Goal: Task Accomplishment & Management: Complete application form

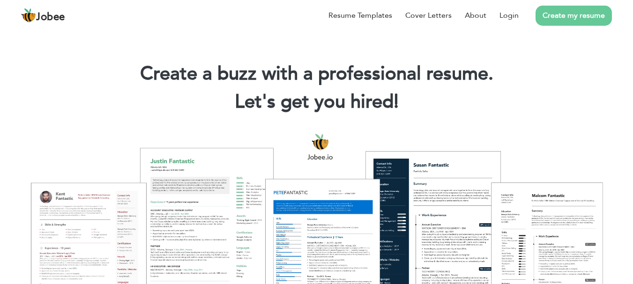
click at [551, 19] on link "Create my resume" at bounding box center [573, 16] width 76 height 20
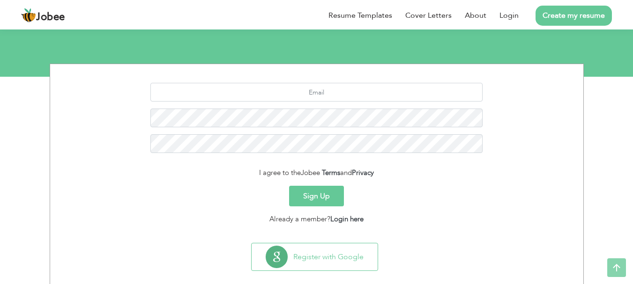
scroll to position [104, 0]
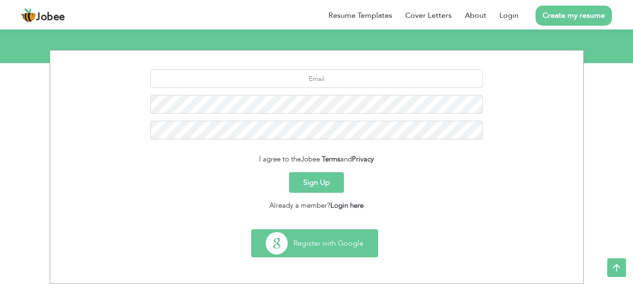
click at [333, 230] on button "Register with Google" at bounding box center [315, 243] width 126 height 27
click at [333, 238] on button "Register with Google" at bounding box center [315, 243] width 126 height 27
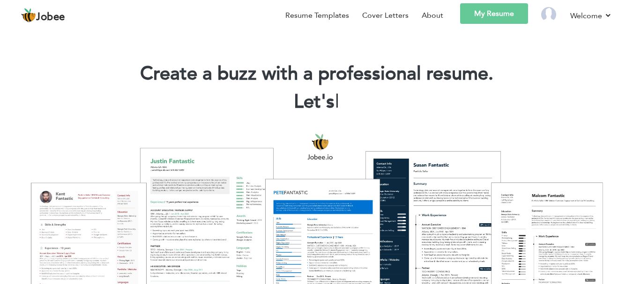
click at [480, 20] on link "My Resume" at bounding box center [494, 13] width 68 height 21
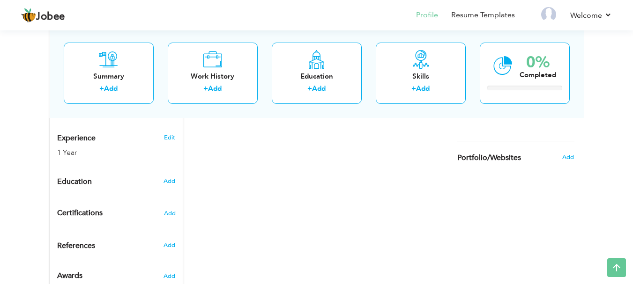
scroll to position [350, 0]
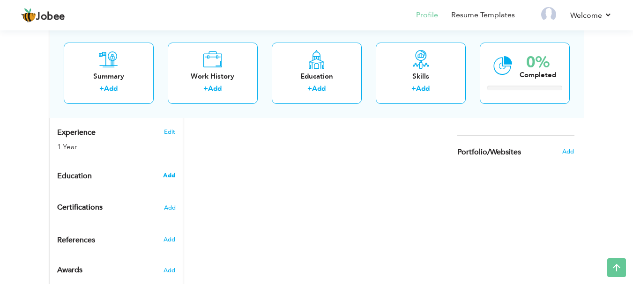
click at [167, 171] on span "Add" at bounding box center [169, 175] width 12 height 8
radio input "true"
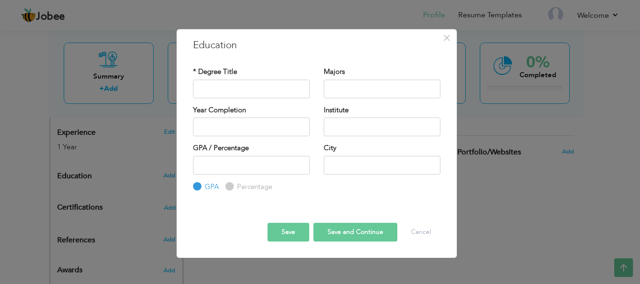
click at [245, 102] on div "* Degree Title" at bounding box center [251, 86] width 131 height 38
click at [247, 93] on input "text" at bounding box center [251, 89] width 117 height 19
type input "M"
type input "Master"
type input "Political Science"
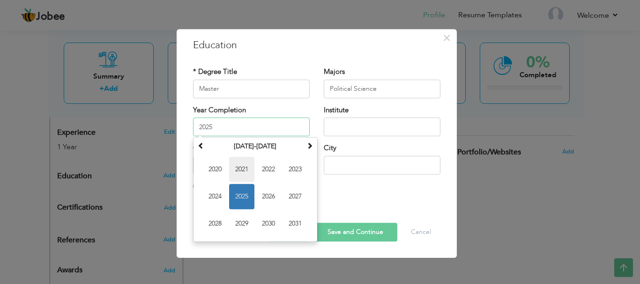
click at [236, 175] on span "2021" at bounding box center [241, 169] width 25 height 25
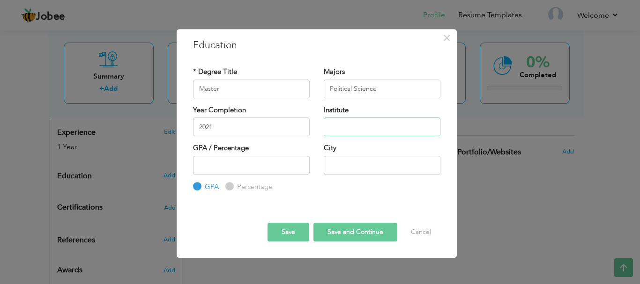
click at [335, 131] on input "text" at bounding box center [382, 127] width 117 height 19
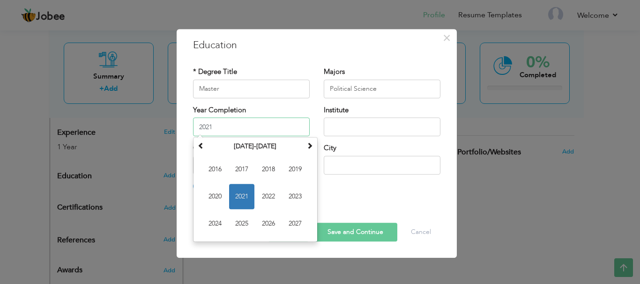
click at [246, 126] on input "2021" at bounding box center [251, 127] width 117 height 19
click at [282, 198] on td "2016 2017 2018 2019 2020 2021 2022 2023 2024 2025 2026 2027" at bounding box center [255, 197] width 120 height 86
click at [290, 196] on span "2023" at bounding box center [294, 196] width 25 height 25
type input "2023"
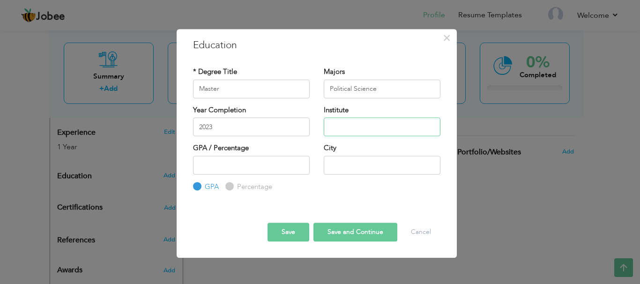
click at [348, 131] on input "text" at bounding box center [382, 127] width 117 height 19
type input "Punjab University"
click at [235, 185] on label "Percentage" at bounding box center [253, 187] width 37 height 10
click at [231, 185] on input "Percentage" at bounding box center [228, 187] width 6 height 6
radio input "true"
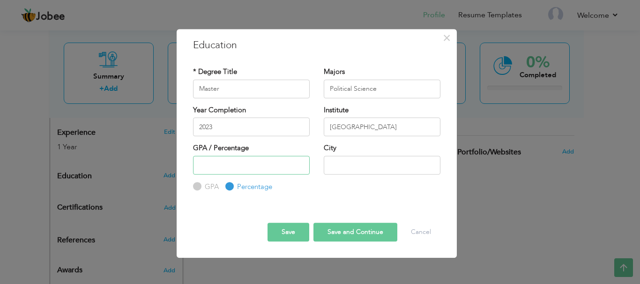
click at [243, 160] on input "number" at bounding box center [251, 165] width 117 height 19
type input "4"
type input "64"
click at [347, 164] on input "text" at bounding box center [382, 165] width 117 height 19
type input "[GEOGRAPHIC_DATA]"
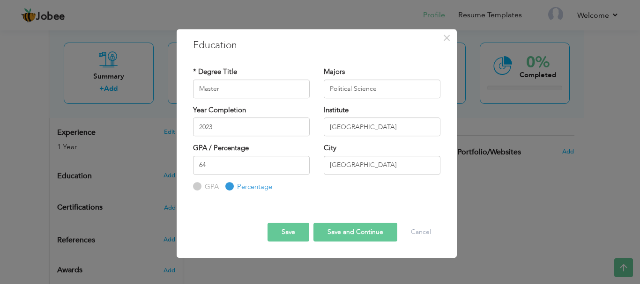
click at [348, 225] on button "Save and Continue" at bounding box center [355, 232] width 84 height 19
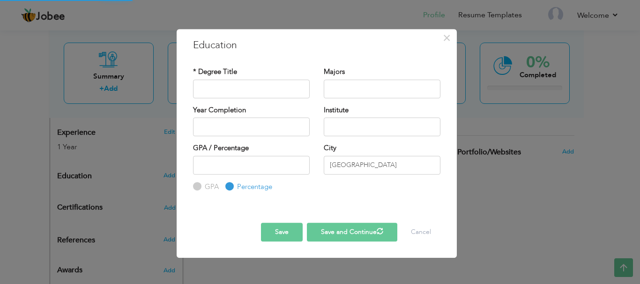
radio input "true"
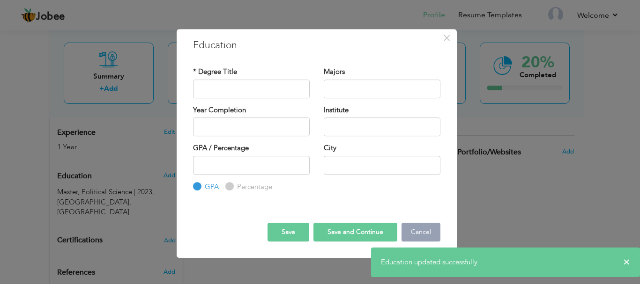
click at [413, 230] on button "Cancel" at bounding box center [420, 232] width 39 height 19
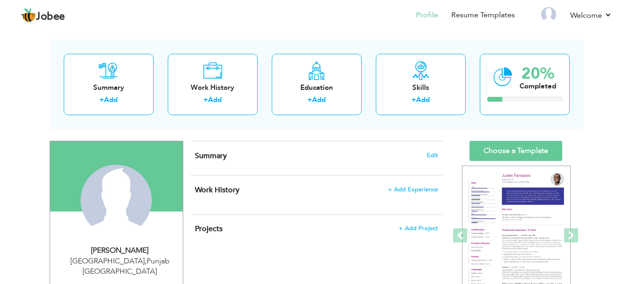
scroll to position [35, 0]
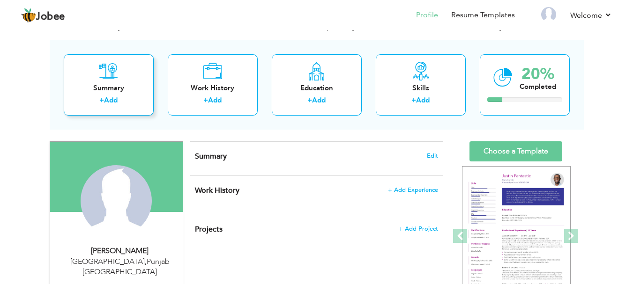
click at [126, 102] on div "+ Add" at bounding box center [108, 102] width 75 height 12
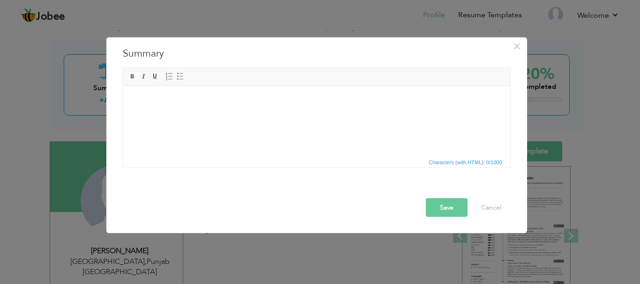
click at [219, 81] on span "Editor toolbars Basic Styles Bold Italic Underline Paragraph Insert/Remove Numb…" at bounding box center [316, 77] width 387 height 18
click at [223, 109] on html at bounding box center [316, 100] width 387 height 29
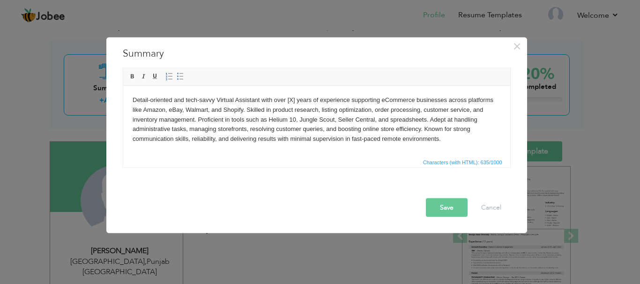
click at [294, 101] on body "Detail-oriented and tech-savvy Virtual Assistant with over [X] years of experie…" at bounding box center [316, 119] width 368 height 49
click at [307, 118] on body "Detail-oriented and tech-savvy Virtual Assistant with 1 years of experience sup…" at bounding box center [316, 119] width 368 height 49
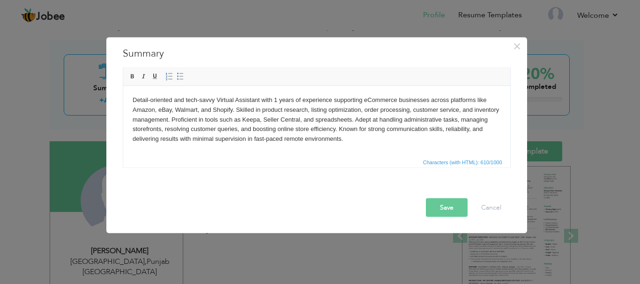
click at [450, 211] on button "Save" at bounding box center [447, 207] width 42 height 19
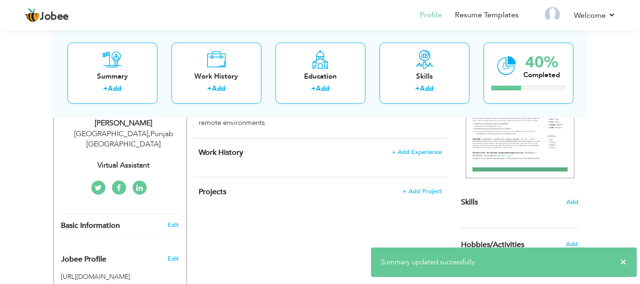
scroll to position [163, 0]
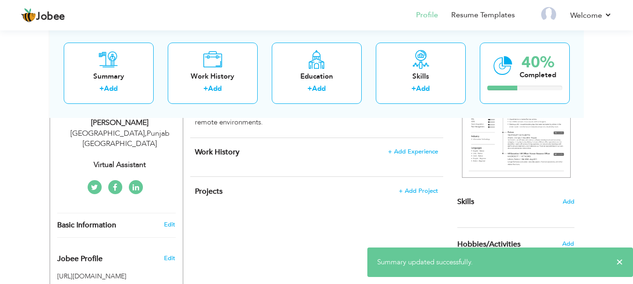
click at [413, 156] on h4 "Work History + Add Experience" at bounding box center [316, 152] width 243 height 9
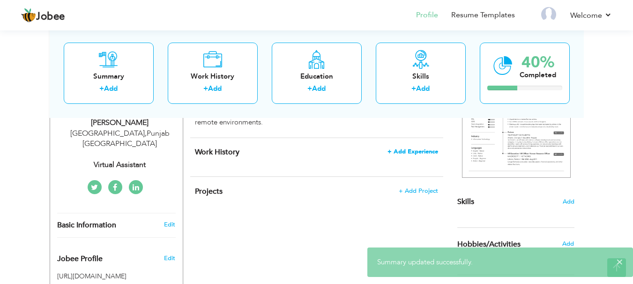
click at [414, 153] on span "+ Add Experience" at bounding box center [412, 151] width 51 height 7
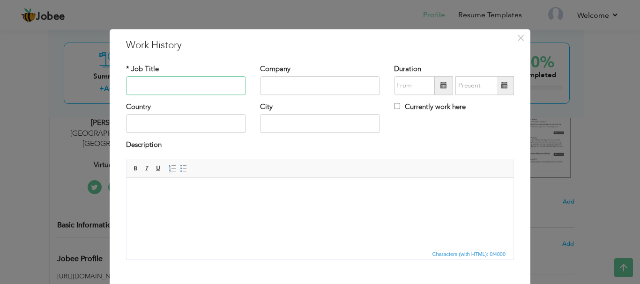
click at [197, 84] on input "text" at bounding box center [186, 85] width 120 height 19
type input "Virtual Assistant"
click at [437, 90] on span at bounding box center [443, 85] width 19 height 19
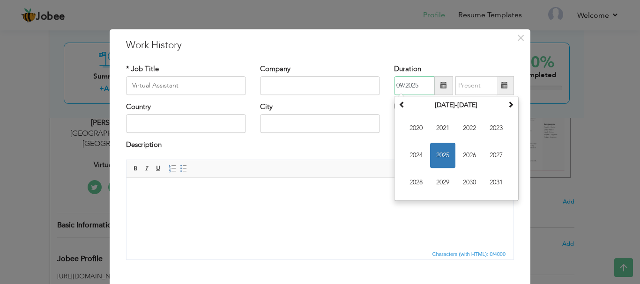
click at [437, 151] on span "2025" at bounding box center [442, 155] width 25 height 25
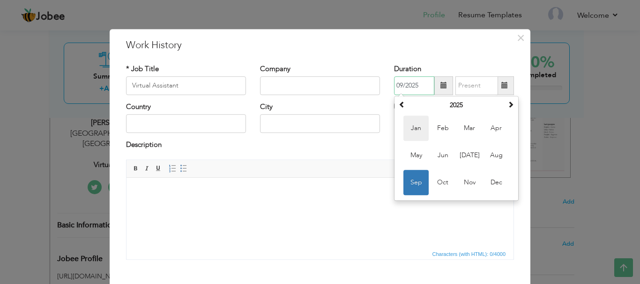
click at [407, 121] on span "Jan" at bounding box center [415, 128] width 25 height 25
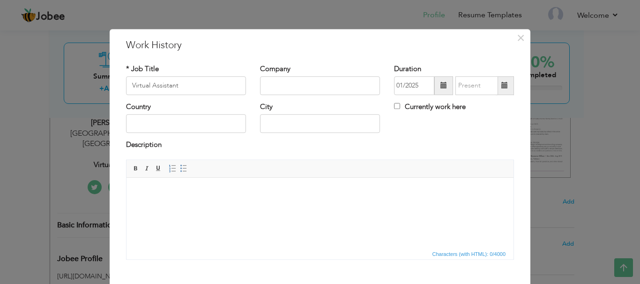
click at [436, 81] on span at bounding box center [443, 85] width 19 height 19
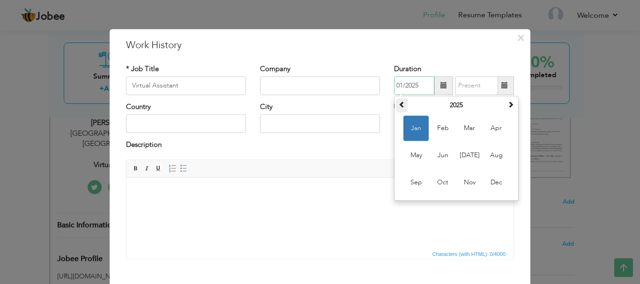
click at [402, 102] on th at bounding box center [401, 105] width 11 height 14
click at [424, 180] on span "Sep" at bounding box center [415, 182] width 25 height 25
type input "09/2024"
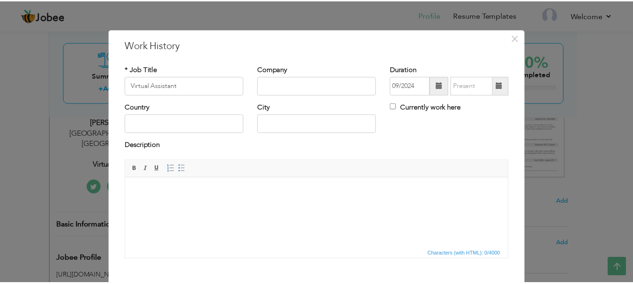
scroll to position [52, 0]
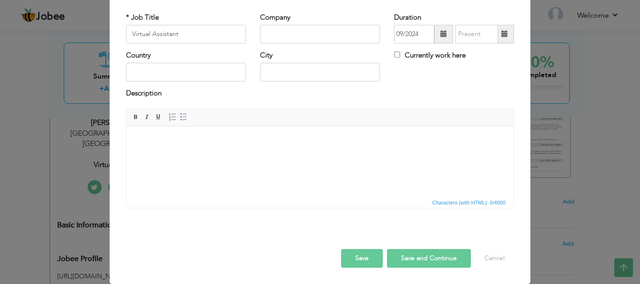
click at [286, 155] on html at bounding box center [319, 140] width 387 height 29
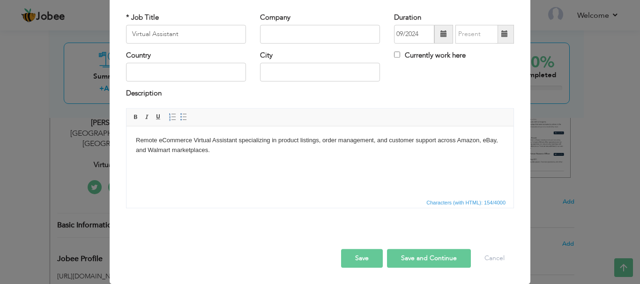
click at [374, 259] on button "Save" at bounding box center [362, 258] width 42 height 19
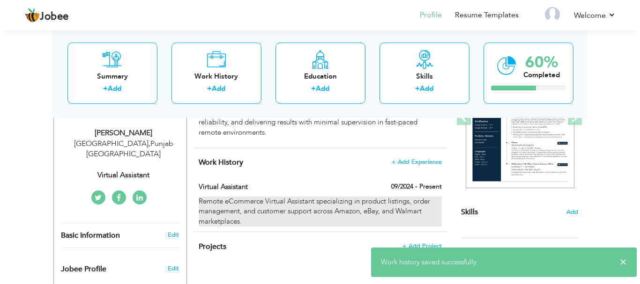
scroll to position [162, 0]
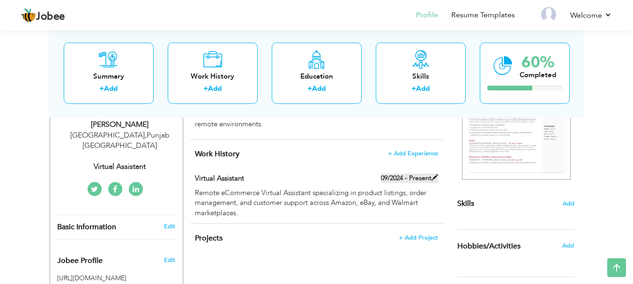
click at [433, 177] on span at bounding box center [434, 177] width 7 height 7
checkbox input "true"
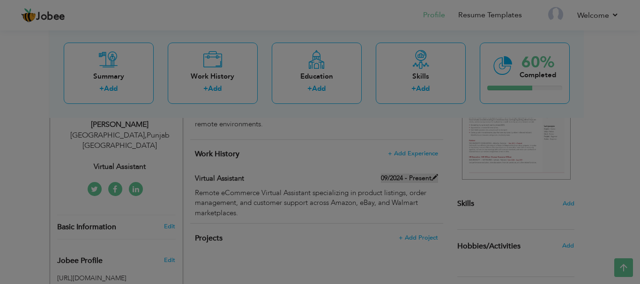
click at [433, 177] on body "Jobee Profile Resume Templates Resume Templates Cover Letters About My Resume W…" at bounding box center [320, 178] width 640 height 681
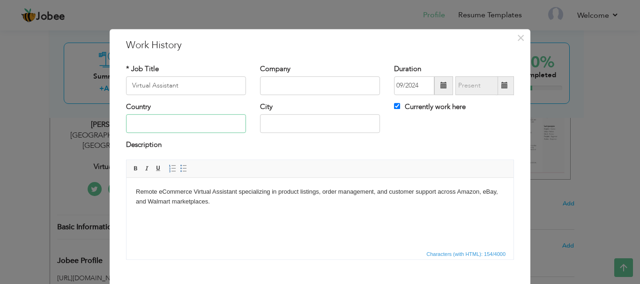
click at [228, 124] on input "text" at bounding box center [186, 124] width 120 height 19
type input "[GEOGRAPHIC_DATA]"
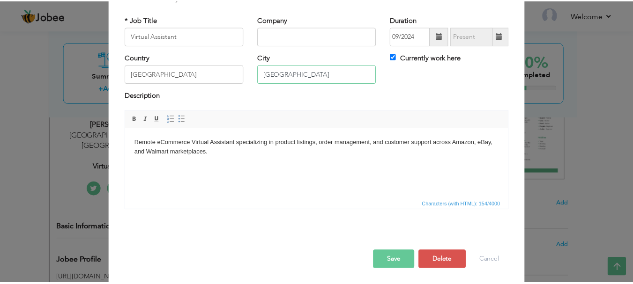
scroll to position [52, 0]
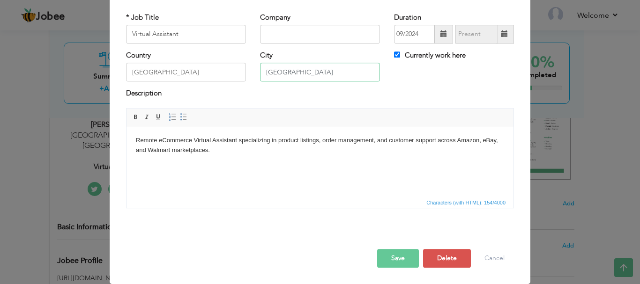
type input "[GEOGRAPHIC_DATA]"
click at [402, 256] on button "Save" at bounding box center [398, 258] width 42 height 19
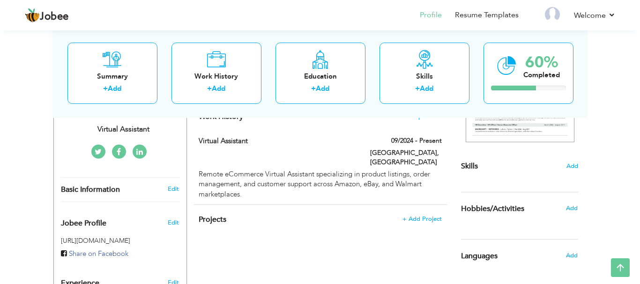
scroll to position [199, 0]
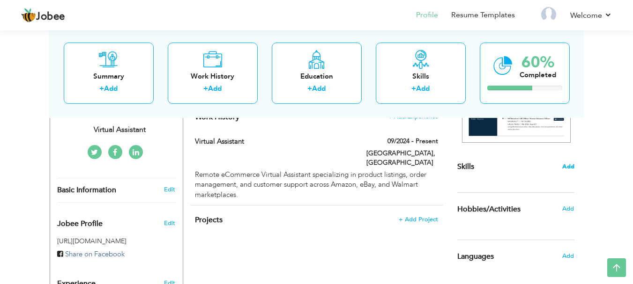
click at [571, 169] on span "Add" at bounding box center [568, 167] width 12 height 9
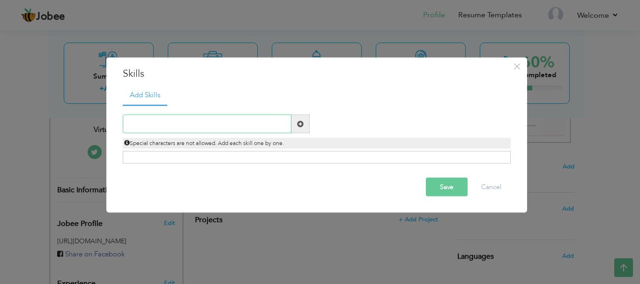
paste input "Amazon Seller Central"
type input "Amazon Seller Central"
click at [300, 125] on span at bounding box center [300, 123] width 7 height 7
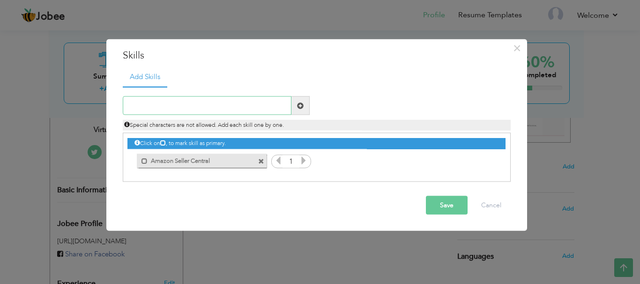
click at [212, 102] on input "text" at bounding box center [207, 105] width 169 height 19
paste input "eBay Seller Hub"
type input "eBay Seller Hub"
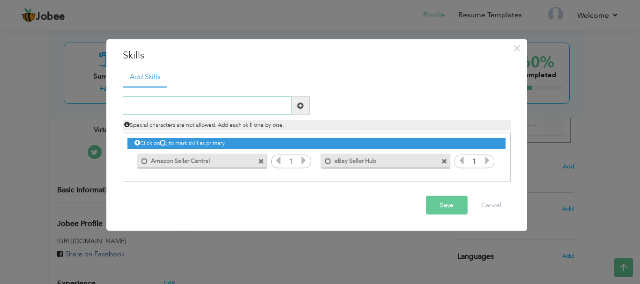
click at [232, 112] on input "text" at bounding box center [207, 105] width 169 height 19
paste input "Walmart Seller Center"
type input "Walmart Seller Center"
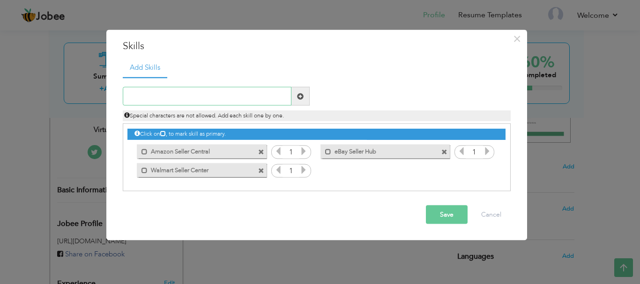
click at [211, 97] on input "text" at bounding box center [207, 96] width 169 height 19
paste input "Product Research"
type input "Product Research"
paste input "Listing Creation & Optimization"
type input "Listing Creation & Optimization"
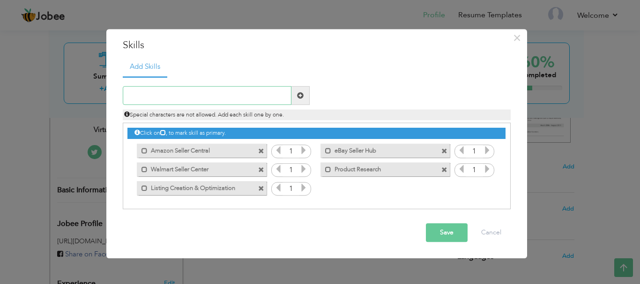
paste input "Keyword Research"
type input "Keyword Research"
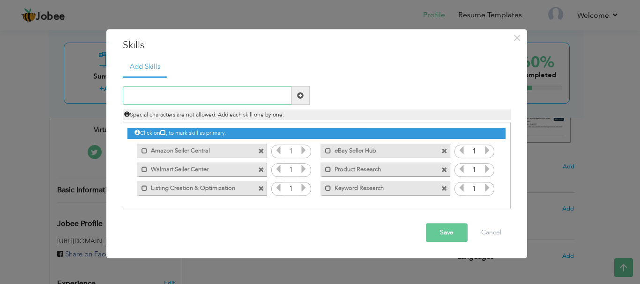
paste input "Order Processing & Tracking"
type input "Order Processing & Tracking"
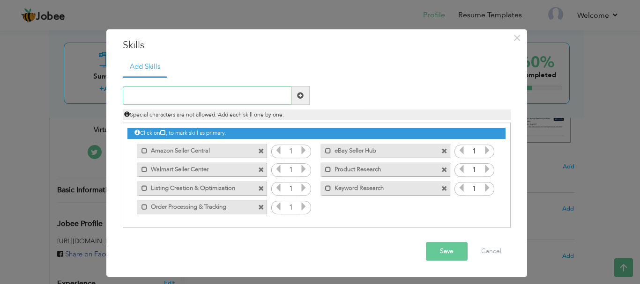
paste input "Inventory Monitoring & Replenishment"
type input "Inventory Monitoring & Replenishment"
click at [446, 151] on span at bounding box center [444, 151] width 6 height 6
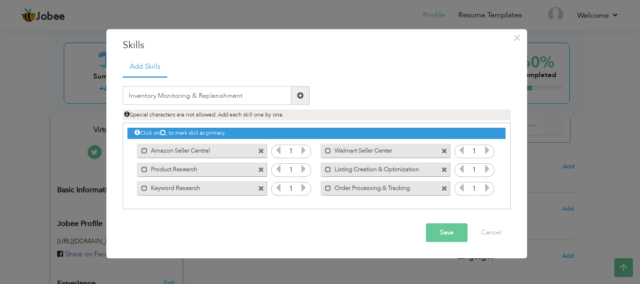
click at [444, 151] on span at bounding box center [444, 151] width 6 height 6
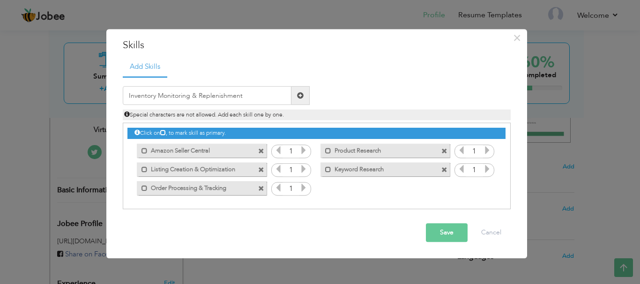
click at [305, 97] on span at bounding box center [300, 96] width 18 height 19
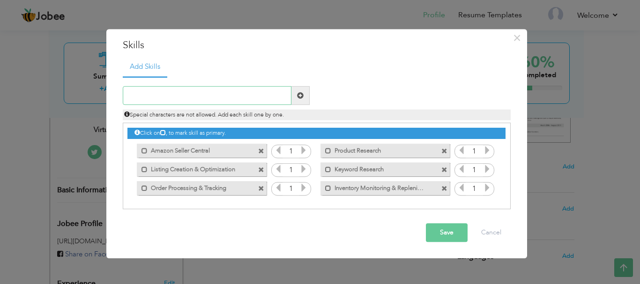
click at [210, 87] on input "text" at bounding box center [207, 96] width 169 height 19
paste input "Returns & Refunds Handling"
type input "Returns & Refunds Handling"
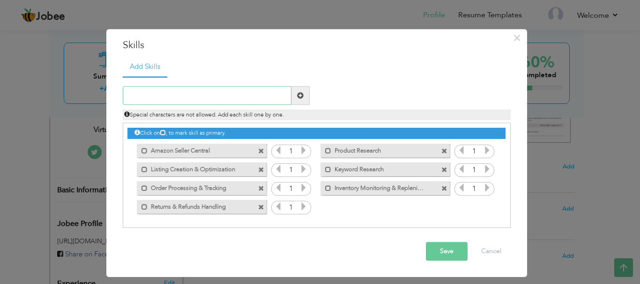
paste input "Data Entry & Spreadsheet Management (Excel, Google"
type input "Data Entry & Spreadsheet Management (Excel, Google"
paste input "Data Entry & Spreadsheet Management (Excel, Google"
type input "Data Entry & Spreadsheet Management"
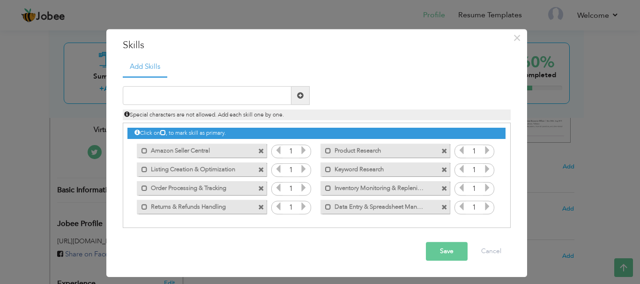
click at [435, 252] on button "Save" at bounding box center [447, 252] width 42 height 19
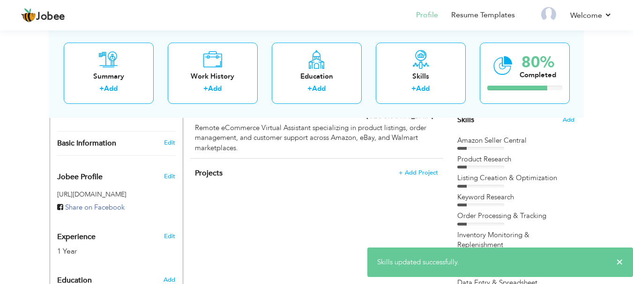
scroll to position [239, 0]
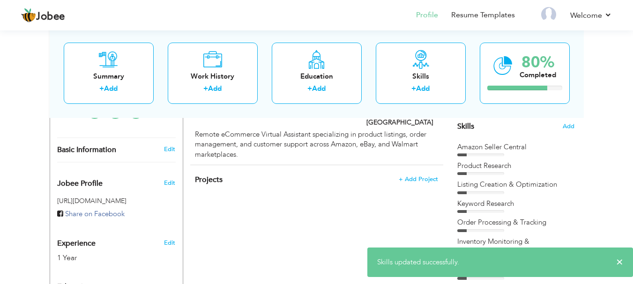
click at [465, 155] on div at bounding box center [461, 155] width 9 height 3
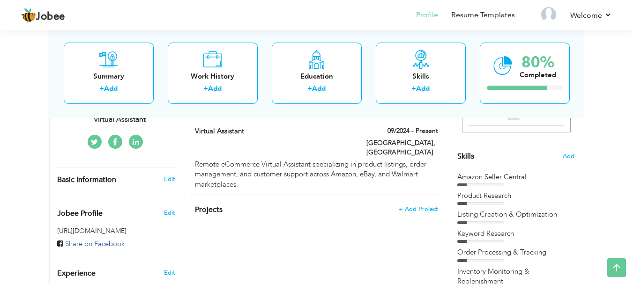
scroll to position [205, 0]
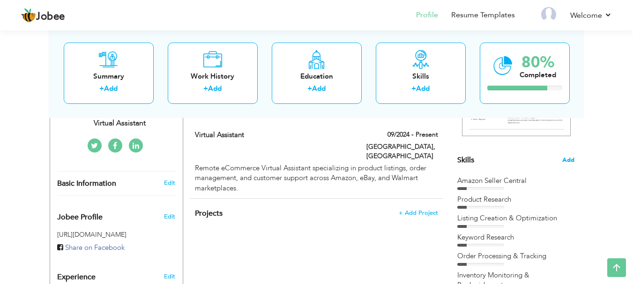
click at [565, 163] on span "Add" at bounding box center [568, 160] width 12 height 9
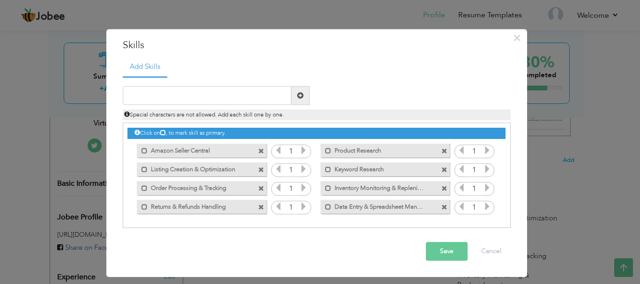
click at [305, 148] on icon at bounding box center [303, 151] width 8 height 8
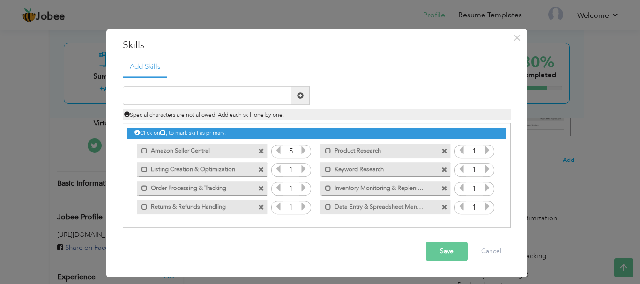
click at [305, 148] on icon at bounding box center [303, 151] width 8 height 8
click at [306, 163] on div "1" at bounding box center [291, 170] width 40 height 14
click at [305, 168] on icon at bounding box center [303, 169] width 8 height 8
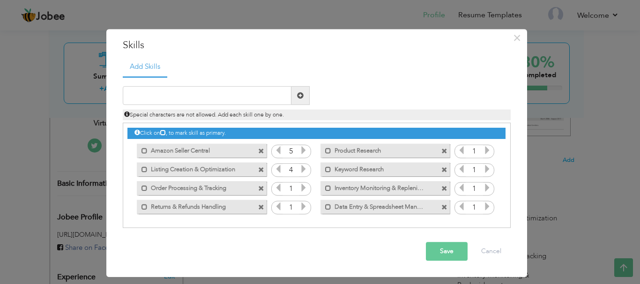
click at [305, 168] on icon at bounding box center [303, 169] width 8 height 8
click at [305, 190] on icon at bounding box center [303, 188] width 8 height 8
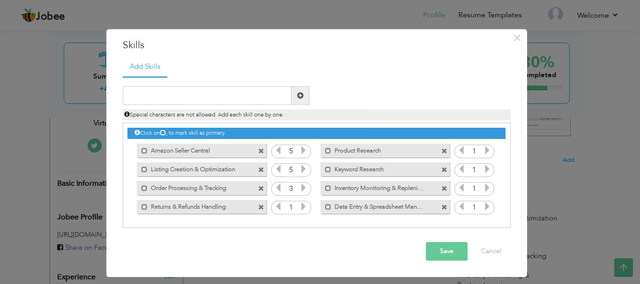
click at [305, 190] on icon at bounding box center [303, 188] width 8 height 8
click at [304, 208] on icon at bounding box center [303, 207] width 8 height 8
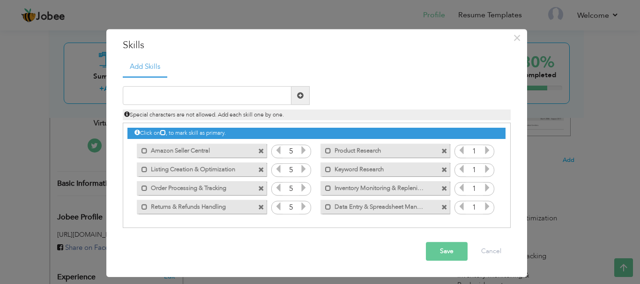
click at [488, 150] on icon at bounding box center [487, 151] width 8 height 8
click at [489, 150] on icon at bounding box center [487, 151] width 8 height 8
click at [489, 169] on icon at bounding box center [487, 169] width 8 height 8
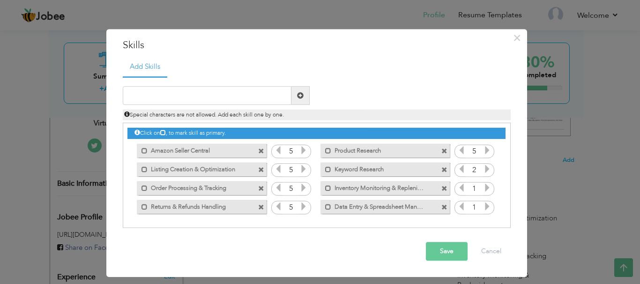
click at [490, 167] on icon at bounding box center [487, 169] width 8 height 8
click at [488, 182] on div "1" at bounding box center [474, 189] width 40 height 14
click at [488, 185] on icon at bounding box center [487, 188] width 8 height 8
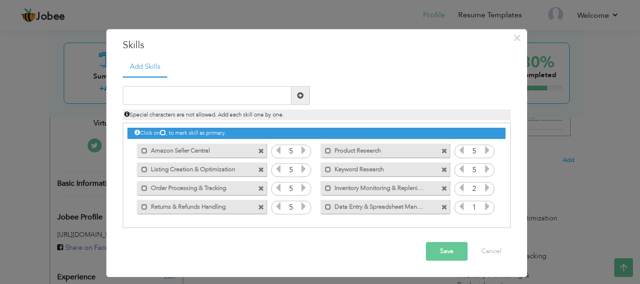
click at [488, 185] on icon at bounding box center [487, 188] width 8 height 8
click at [489, 185] on icon at bounding box center [487, 188] width 8 height 8
click at [489, 208] on icon at bounding box center [487, 207] width 8 height 8
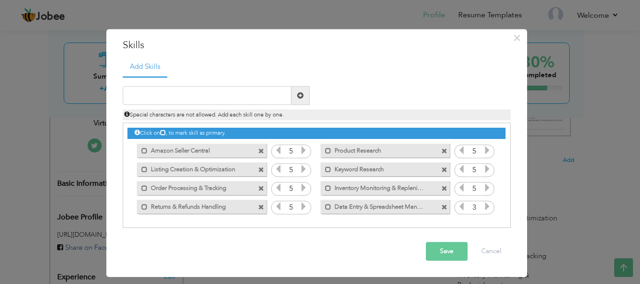
click at [489, 208] on icon at bounding box center [487, 207] width 8 height 8
click at [450, 252] on button "Save" at bounding box center [447, 252] width 42 height 19
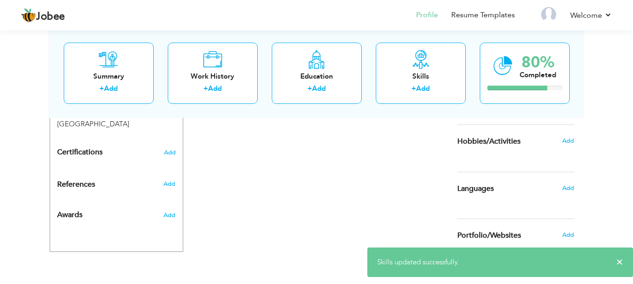
scroll to position [445, 0]
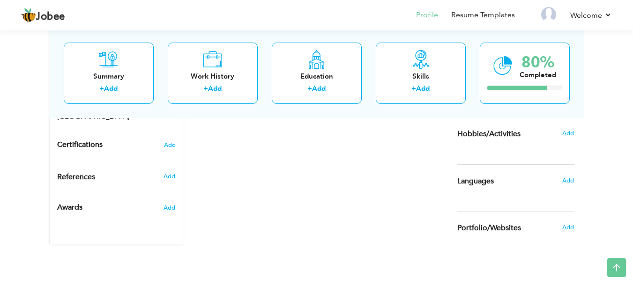
click at [574, 130] on h6 "Add" at bounding box center [568, 133] width 12 height 8
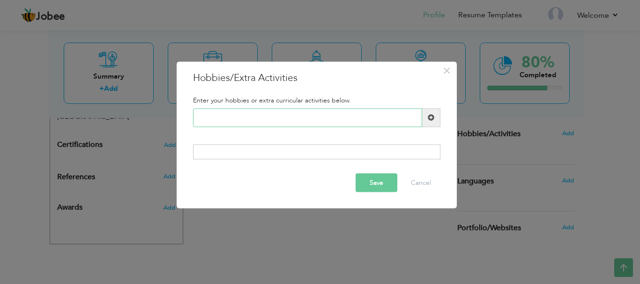
paste input "Online Research & Market"
type input "Online Research & Market"
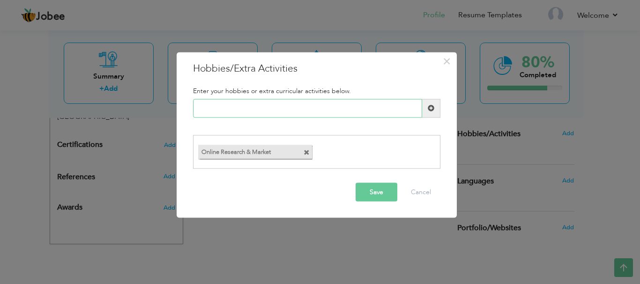
paste input "E-commerce Store Browsing"
type input "E-commerce Store Browsing"
paste input "Digital Design"
type input "Digital Design"
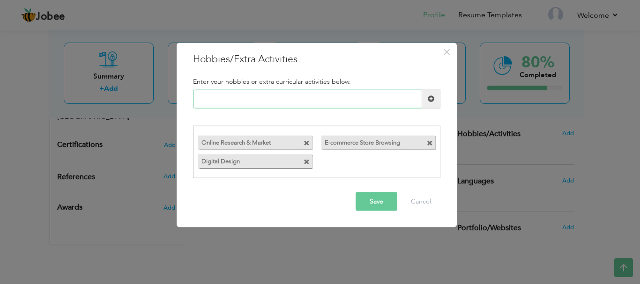
paste input "earning New Productivity"
paste input "Learning New Productivity"
type input "Learning New Productivity"
click at [385, 200] on button "Save" at bounding box center [376, 202] width 42 height 19
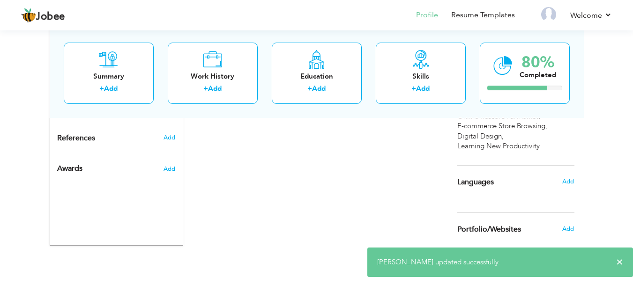
scroll to position [486, 0]
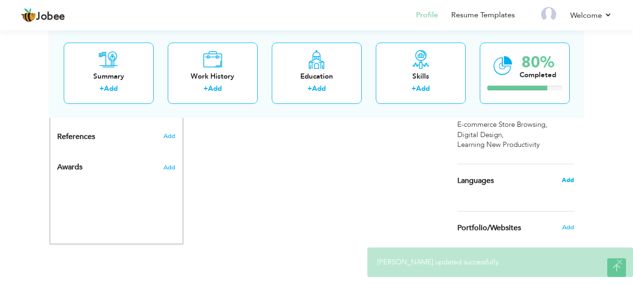
click at [570, 185] on span "Add" at bounding box center [568, 180] width 12 height 8
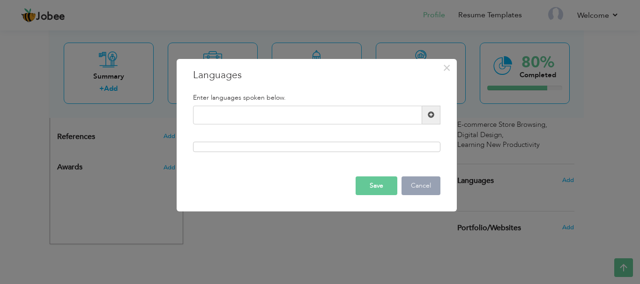
click at [434, 185] on button "Cancel" at bounding box center [420, 186] width 39 height 19
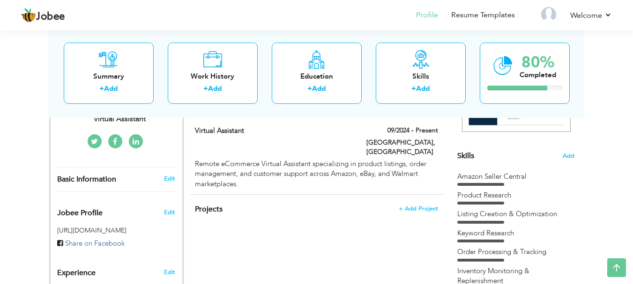
scroll to position [209, 0]
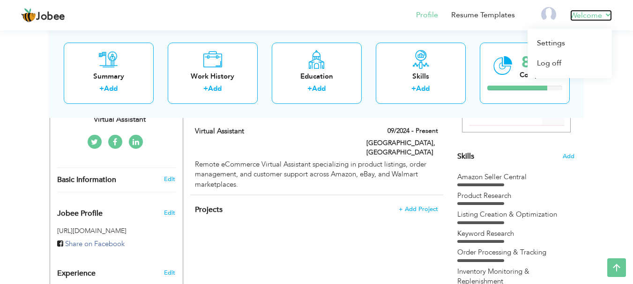
click at [583, 16] on link "Welcome" at bounding box center [591, 15] width 42 height 11
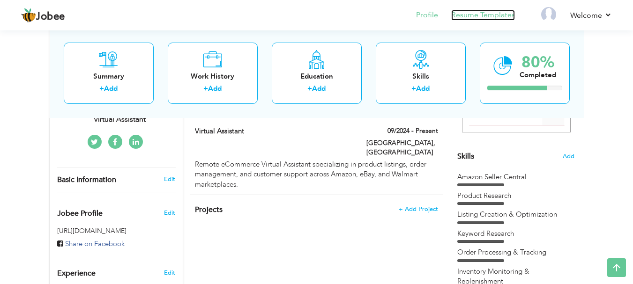
click at [500, 18] on link "Resume Templates" at bounding box center [483, 15] width 64 height 11
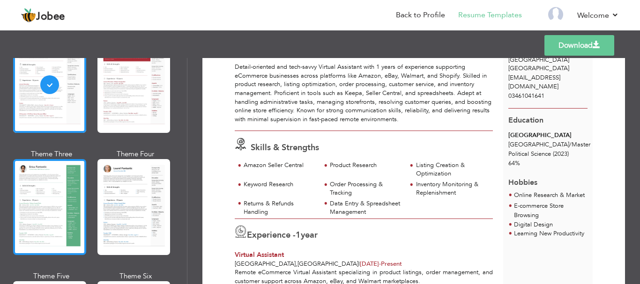
scroll to position [90, 0]
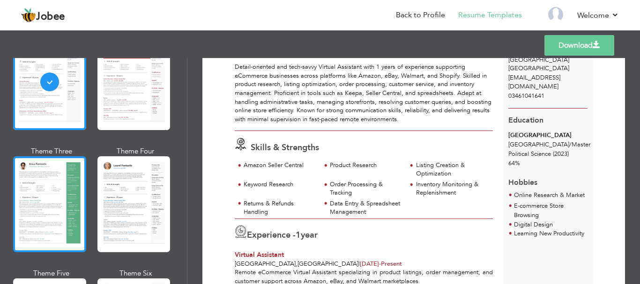
click at [67, 195] on div at bounding box center [49, 204] width 73 height 96
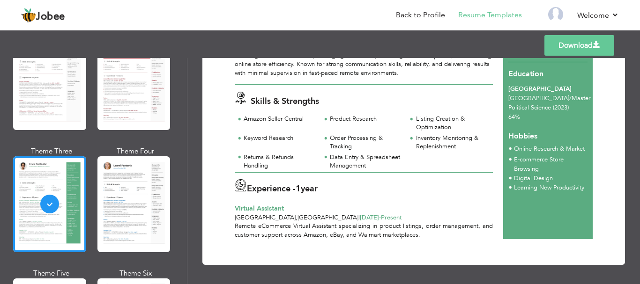
scroll to position [109, 0]
click at [439, 14] on link "Back to Profile" at bounding box center [420, 15] width 49 height 11
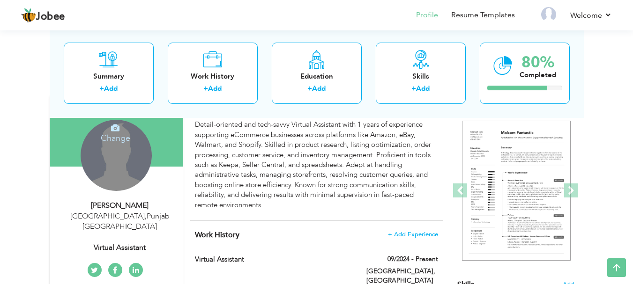
click at [131, 152] on div "Change Remove" at bounding box center [116, 155] width 71 height 71
click at [131, 149] on div "Change Remove" at bounding box center [116, 155] width 71 height 71
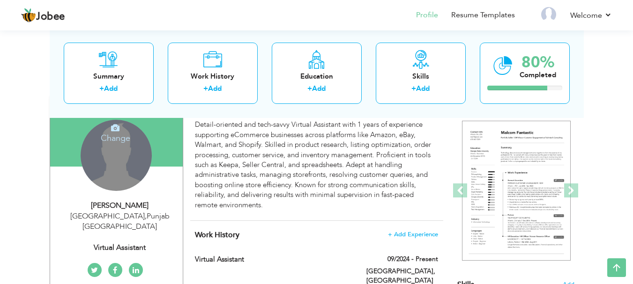
click at [131, 149] on div "Change Remove" at bounding box center [116, 155] width 71 height 71
click at [131, 151] on div "Change Remove" at bounding box center [116, 155] width 71 height 71
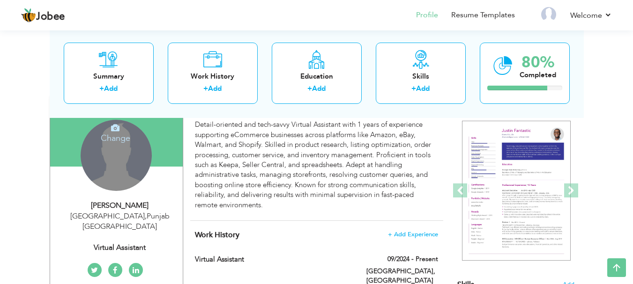
click at [115, 157] on div "Change Remove" at bounding box center [116, 155] width 71 height 71
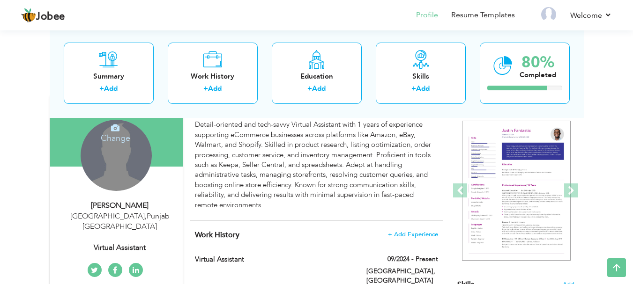
click at [115, 157] on div "Change Remove" at bounding box center [116, 155] width 71 height 71
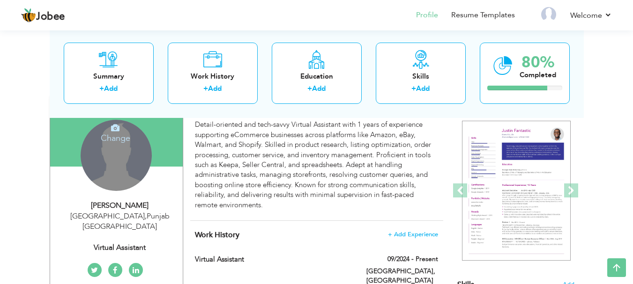
click at [115, 157] on div "Change Remove" at bounding box center [116, 155] width 71 height 71
click at [111, 134] on h4 "Change" at bounding box center [115, 132] width 67 height 22
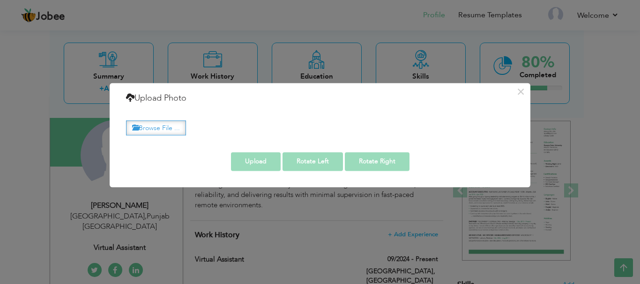
click at [184, 128] on label "Browse File ..." at bounding box center [156, 128] width 60 height 15
click at [0, 0] on input "Browse File ..." at bounding box center [0, 0] width 0 height 0
click at [184, 128] on label "Browse File ..." at bounding box center [156, 128] width 60 height 15
click at [0, 0] on input "Browse File ..." at bounding box center [0, 0] width 0 height 0
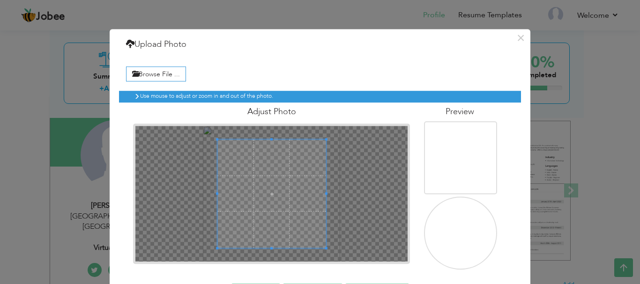
click at [293, 175] on span at bounding box center [271, 194] width 109 height 109
click at [293, 173] on span at bounding box center [271, 194] width 109 height 109
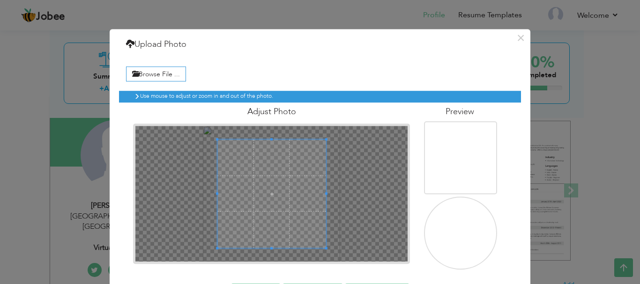
click at [292, 172] on span at bounding box center [271, 194] width 109 height 109
click at [292, 169] on span at bounding box center [271, 194] width 109 height 109
click at [292, 166] on span at bounding box center [271, 194] width 109 height 109
click at [291, 164] on span at bounding box center [271, 194] width 109 height 109
click at [291, 162] on span at bounding box center [271, 194] width 109 height 109
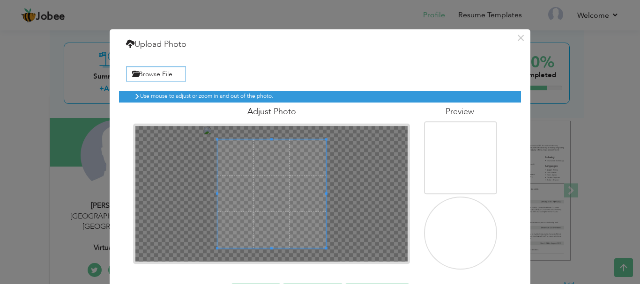
click at [290, 159] on span at bounding box center [271, 194] width 109 height 109
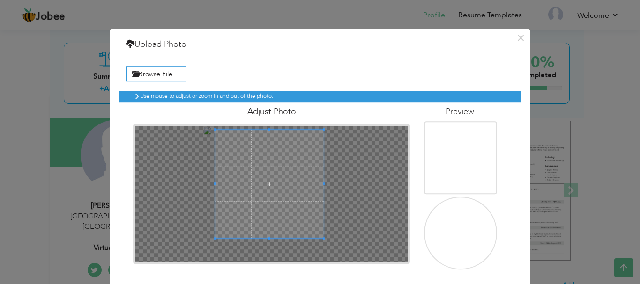
click at [289, 158] on span at bounding box center [269, 184] width 109 height 109
click at [289, 157] on span at bounding box center [269, 184] width 109 height 109
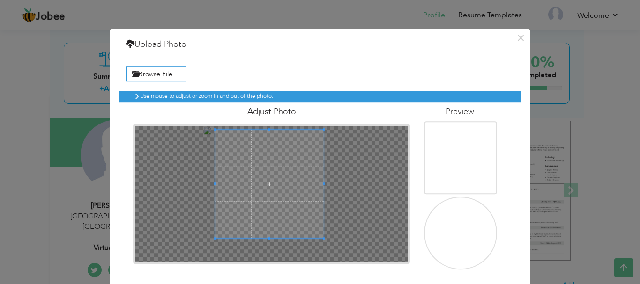
click at [289, 157] on span at bounding box center [269, 184] width 109 height 109
click at [288, 157] on span at bounding box center [269, 184] width 109 height 109
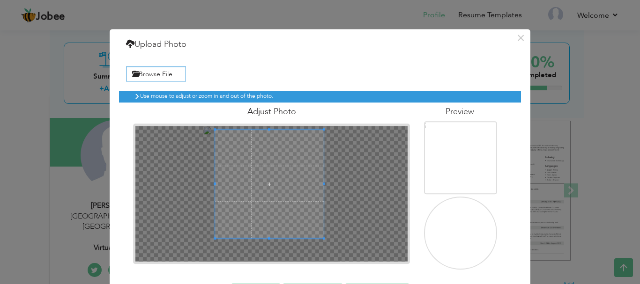
click at [288, 156] on span at bounding box center [269, 184] width 109 height 109
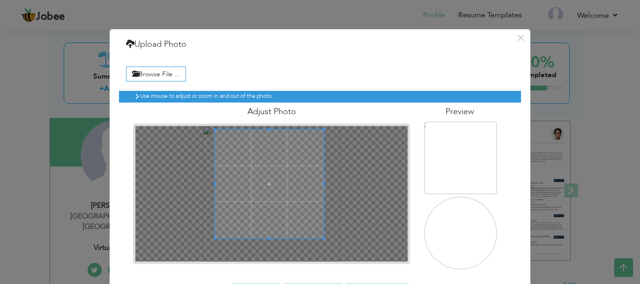
click at [288, 156] on span at bounding box center [269, 184] width 109 height 109
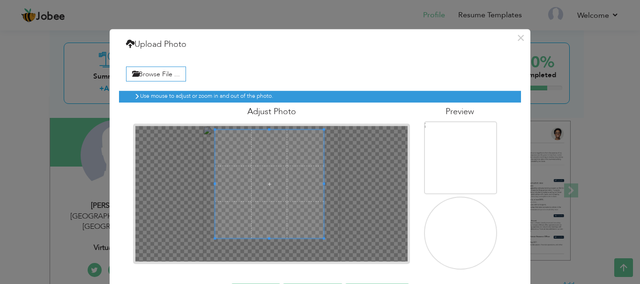
click at [288, 156] on span at bounding box center [269, 184] width 109 height 109
click at [287, 156] on span at bounding box center [269, 184] width 109 height 109
click at [286, 156] on span at bounding box center [269, 184] width 109 height 109
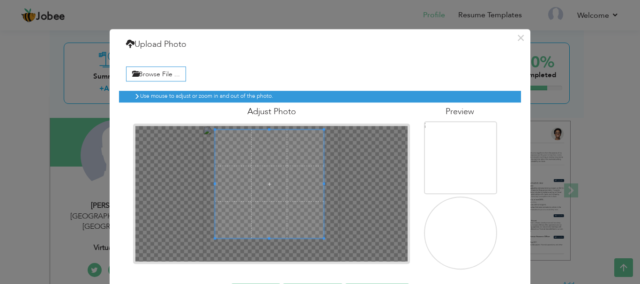
click at [286, 156] on span at bounding box center [269, 184] width 109 height 109
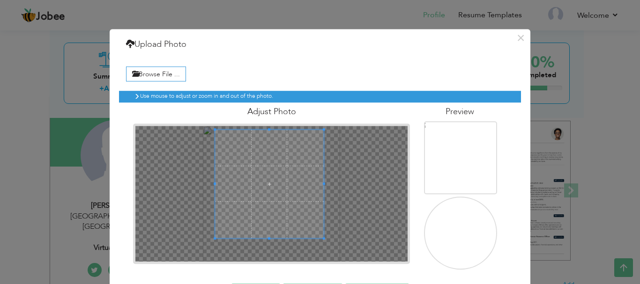
click at [286, 156] on span at bounding box center [269, 184] width 109 height 109
click at [297, 155] on span at bounding box center [269, 184] width 109 height 109
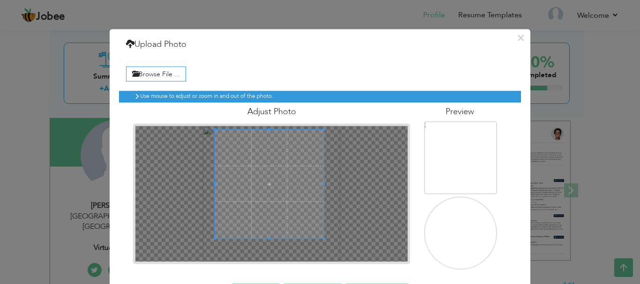
click at [297, 155] on span at bounding box center [269, 184] width 109 height 109
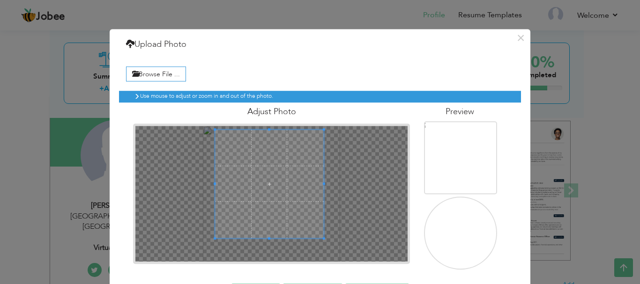
click at [296, 155] on span at bounding box center [269, 184] width 109 height 109
click at [295, 155] on span at bounding box center [269, 184] width 109 height 109
click at [294, 155] on span at bounding box center [267, 184] width 109 height 109
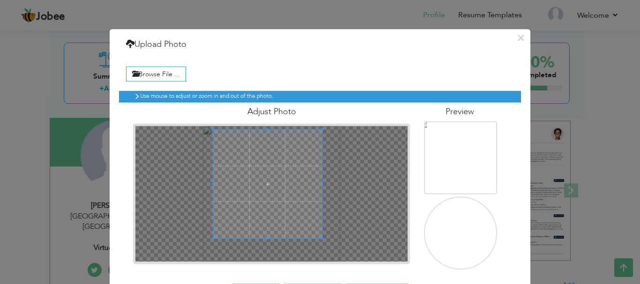
click at [293, 155] on span at bounding box center [267, 184] width 109 height 109
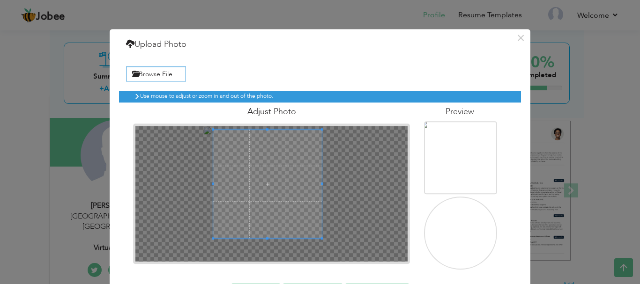
click at [293, 155] on span at bounding box center [267, 184] width 109 height 109
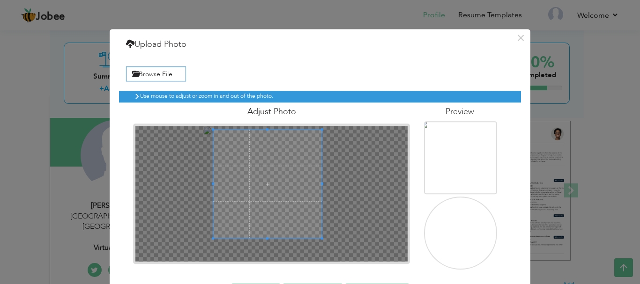
click at [293, 155] on span at bounding box center [267, 184] width 109 height 109
click at [295, 155] on span at bounding box center [267, 184] width 109 height 109
click at [296, 155] on span at bounding box center [267, 184] width 109 height 109
click at [296, 155] on span at bounding box center [268, 184] width 109 height 109
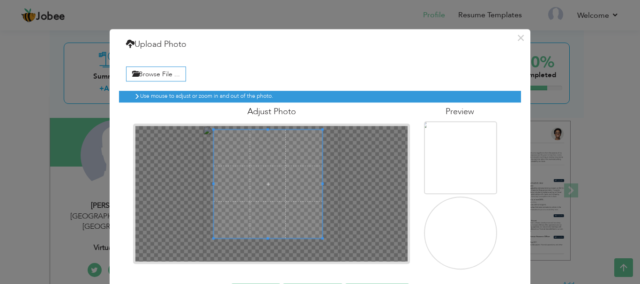
click at [296, 155] on span at bounding box center [268, 184] width 109 height 109
click at [298, 155] on span at bounding box center [268, 184] width 109 height 109
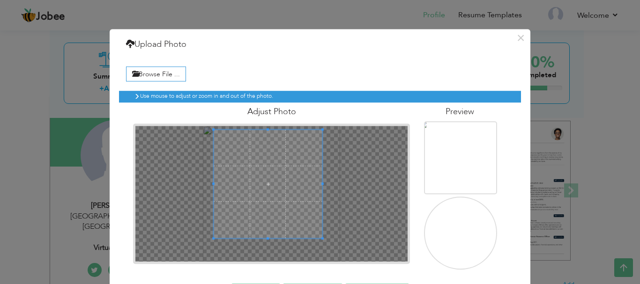
click at [299, 154] on span at bounding box center [268, 184] width 109 height 109
click at [299, 154] on span at bounding box center [269, 183] width 109 height 109
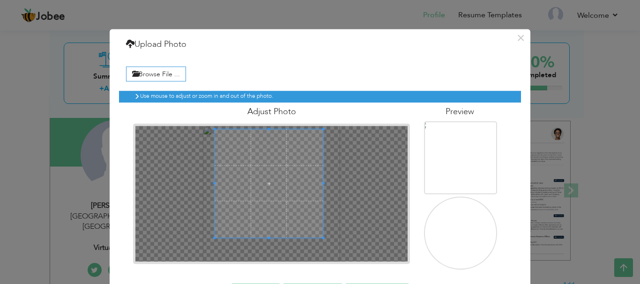
click at [294, 160] on span at bounding box center [269, 183] width 109 height 109
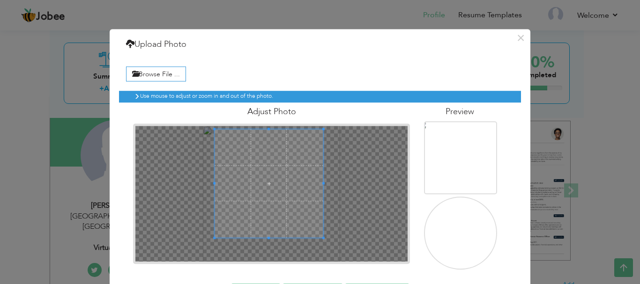
click at [294, 160] on span at bounding box center [269, 183] width 109 height 109
click at [295, 160] on span at bounding box center [269, 183] width 109 height 109
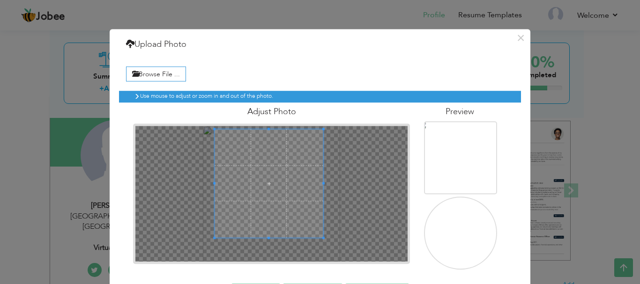
click at [295, 160] on span at bounding box center [269, 183] width 109 height 109
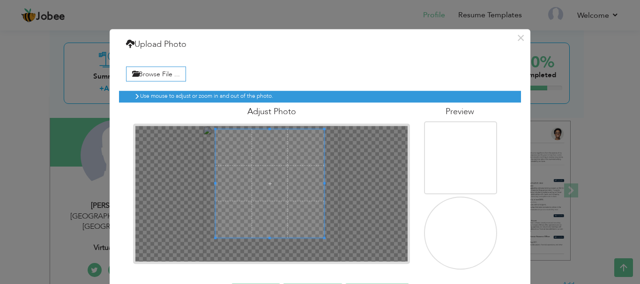
click at [295, 160] on span at bounding box center [269, 183] width 109 height 109
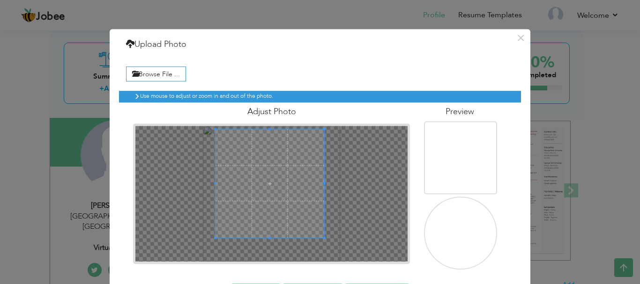
click at [295, 160] on span at bounding box center [269, 183] width 109 height 109
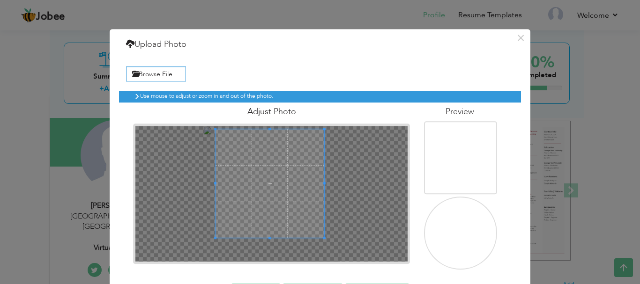
click at [295, 160] on span at bounding box center [269, 183] width 109 height 109
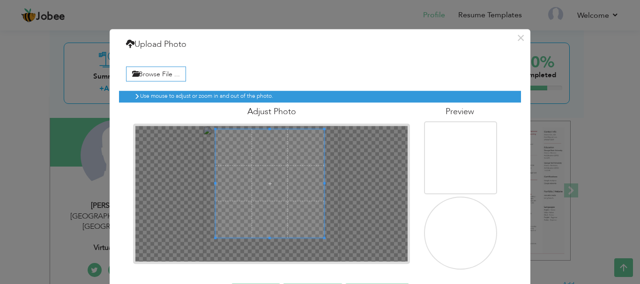
click at [295, 160] on span at bounding box center [269, 183] width 109 height 109
click at [268, 237] on span at bounding box center [269, 238] width 2 height 2
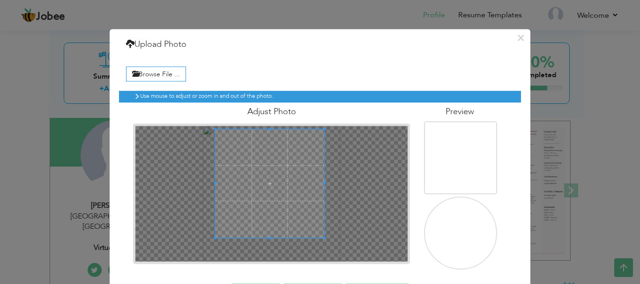
click at [268, 237] on span at bounding box center [269, 238] width 2 height 2
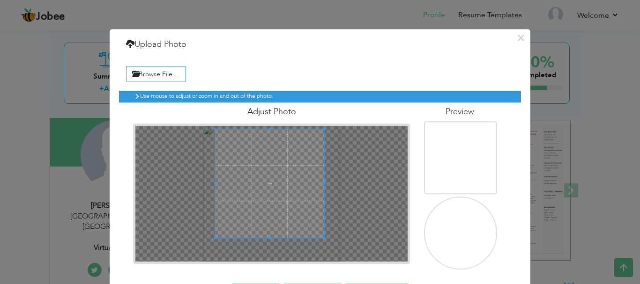
click at [268, 237] on span at bounding box center [269, 238] width 2 height 2
click at [267, 241] on div at bounding box center [271, 194] width 272 height 136
click at [267, 244] on div at bounding box center [271, 194] width 272 height 136
click at [267, 247] on div at bounding box center [271, 194] width 272 height 136
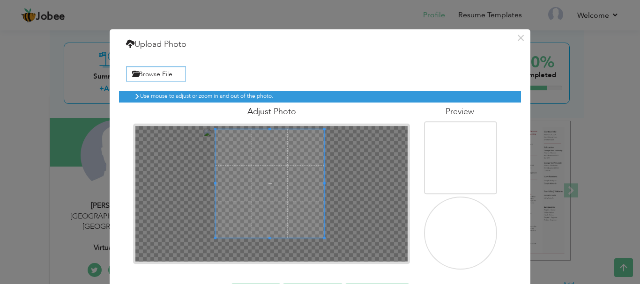
click at [268, 247] on div at bounding box center [271, 194] width 272 height 136
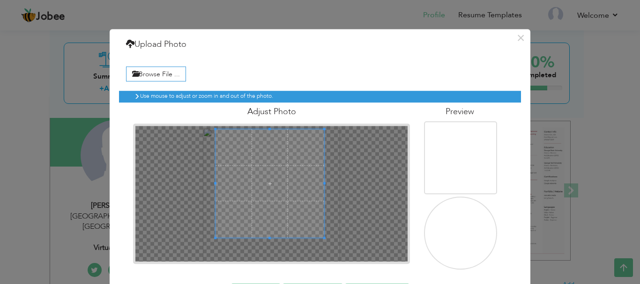
click at [268, 247] on div at bounding box center [271, 194] width 272 height 136
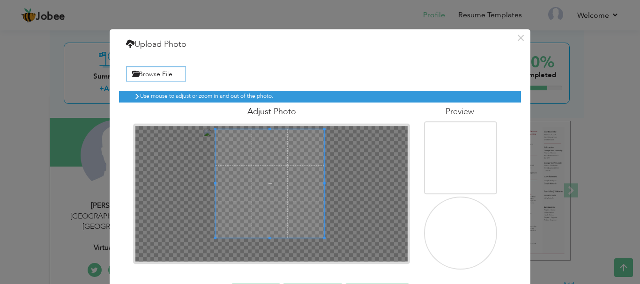
click at [268, 247] on div at bounding box center [271, 194] width 272 height 136
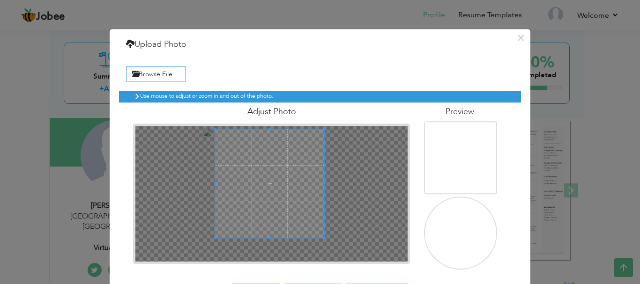
click at [268, 247] on div at bounding box center [271, 194] width 272 height 136
click at [268, 248] on div at bounding box center [271, 194] width 272 height 136
click at [266, 240] on div at bounding box center [271, 194] width 272 height 136
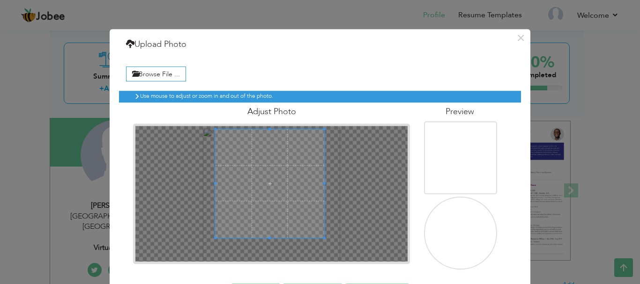
click at [266, 240] on div at bounding box center [271, 194] width 272 height 136
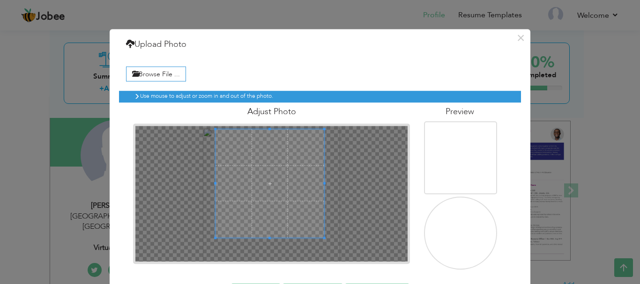
click at [266, 241] on div at bounding box center [271, 194] width 272 height 136
click at [266, 242] on div at bounding box center [271, 194] width 272 height 136
click at [267, 246] on div at bounding box center [271, 194] width 272 height 136
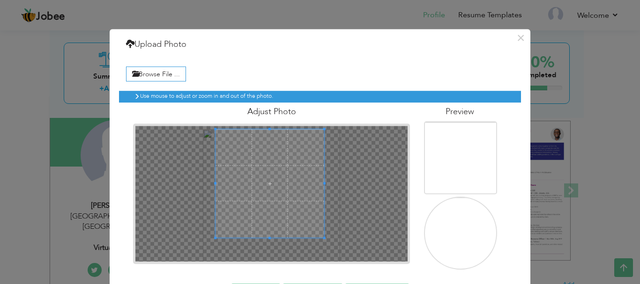
click at [267, 246] on div at bounding box center [271, 194] width 272 height 136
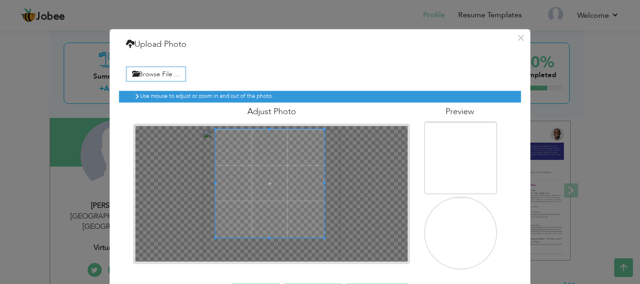
click at [267, 246] on div at bounding box center [271, 194] width 272 height 136
click at [267, 250] on div at bounding box center [271, 194] width 272 height 136
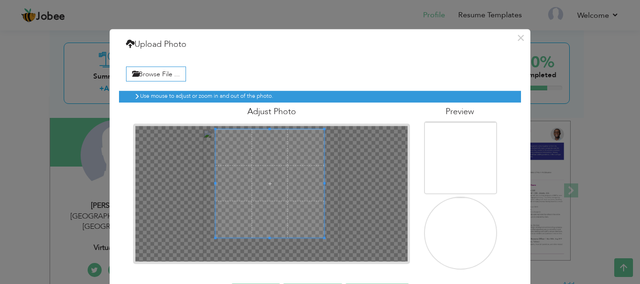
click at [267, 252] on div at bounding box center [271, 194] width 272 height 136
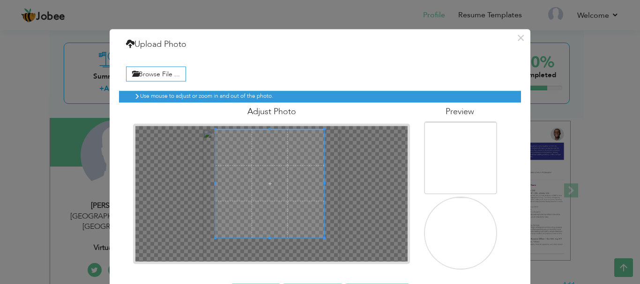
click at [267, 252] on div at bounding box center [271, 194] width 272 height 136
click at [267, 251] on div at bounding box center [271, 194] width 272 height 136
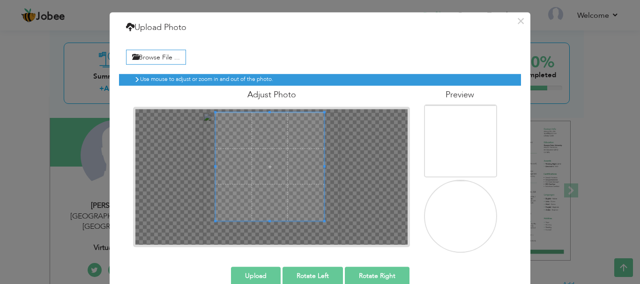
scroll to position [35, 0]
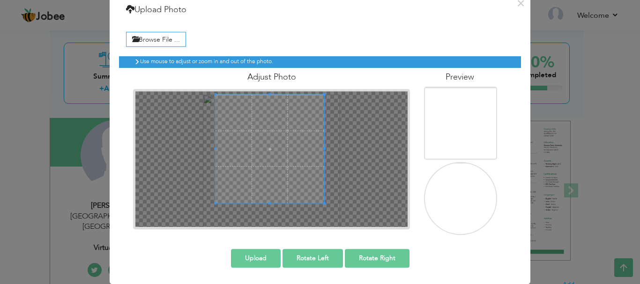
click at [254, 265] on button "Upload" at bounding box center [256, 258] width 50 height 19
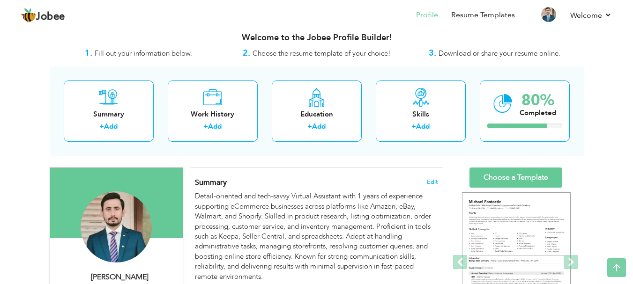
scroll to position [0, 0]
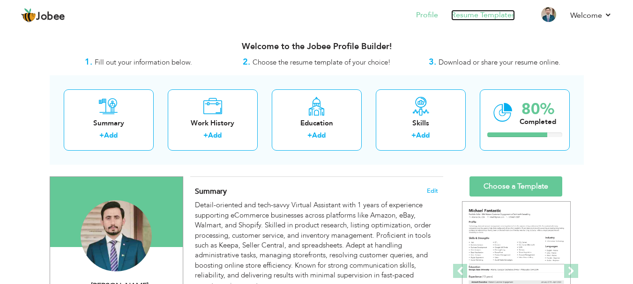
click at [491, 19] on link "Resume Templates" at bounding box center [483, 15] width 64 height 11
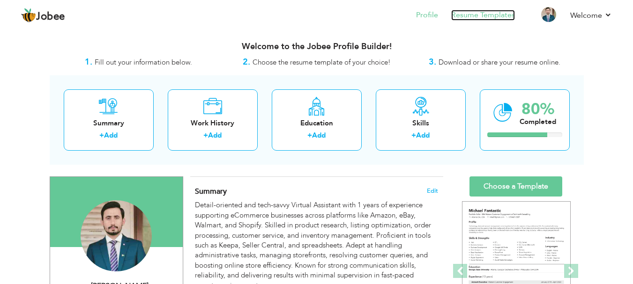
click at [491, 19] on link "Resume Templates" at bounding box center [483, 15] width 64 height 11
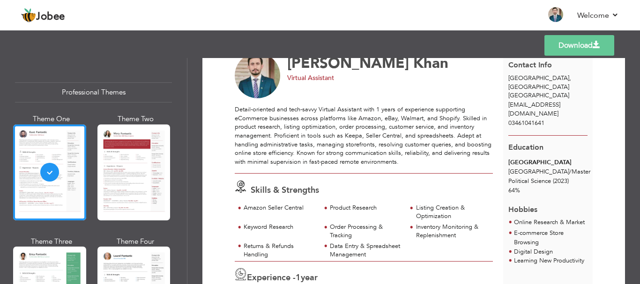
scroll to position [53, 0]
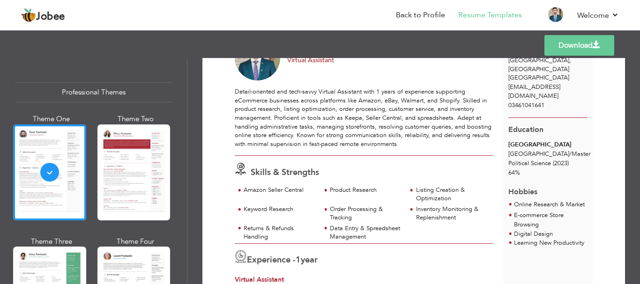
click at [98, 201] on div at bounding box center [133, 173] width 73 height 96
click at [98, 201] on div "Professional Themes Theme One Theme Two Theme Three Theme Four" at bounding box center [320, 171] width 640 height 226
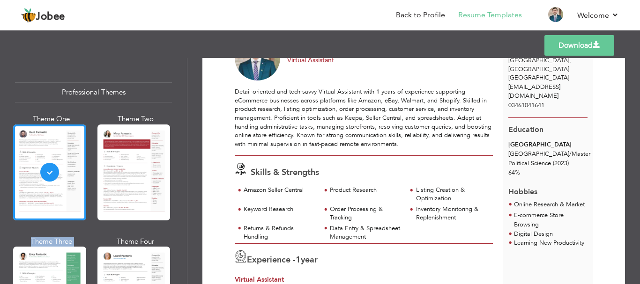
click at [98, 201] on div "Professional Themes Theme One Theme Two Theme Three Theme Four" at bounding box center [320, 171] width 640 height 226
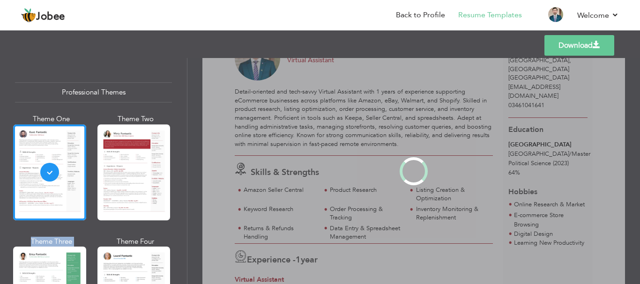
click at [98, 201] on div "Professional Themes Theme One Theme Two Theme Three Theme Four" at bounding box center [320, 171] width 640 height 226
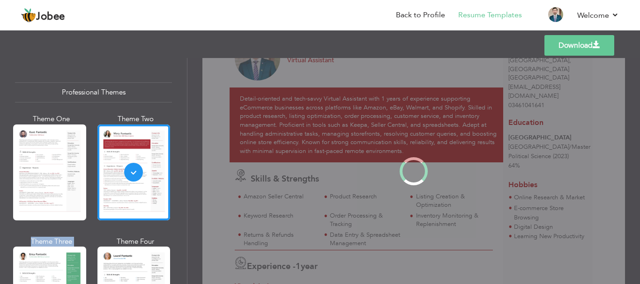
scroll to position [0, 0]
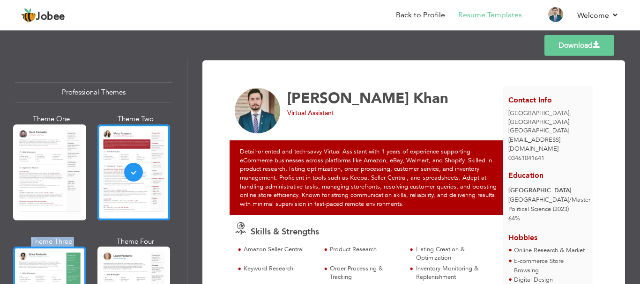
click at [63, 257] on div "Professional Themes Theme One Theme Two Theme Three Theme Four" at bounding box center [320, 171] width 640 height 226
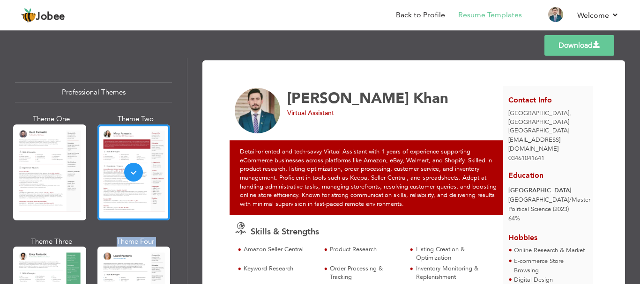
click at [63, 257] on div "Professional Themes Theme One Theme Two Theme Three Theme Four" at bounding box center [320, 171] width 640 height 226
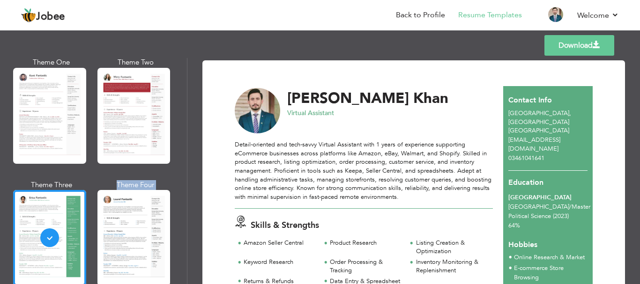
scroll to position [80, 0]
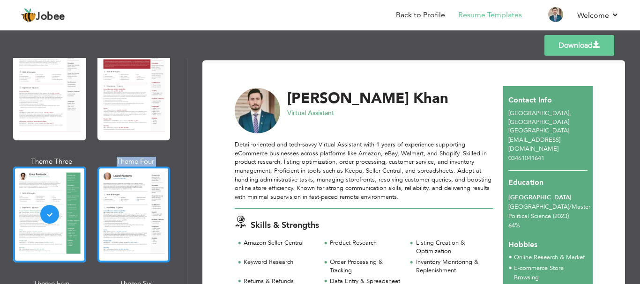
click at [128, 222] on div at bounding box center [133, 215] width 73 height 96
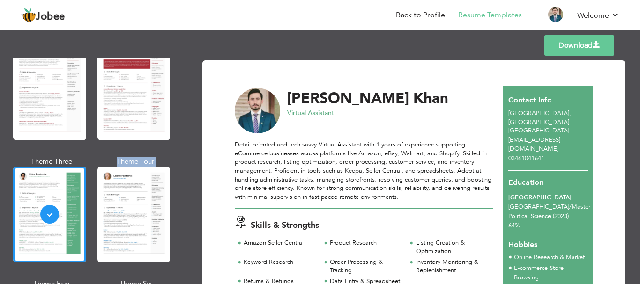
click at [128, 222] on div "Professional Themes Theme One Theme Two Theme Three Theme Four" at bounding box center [320, 171] width 640 height 226
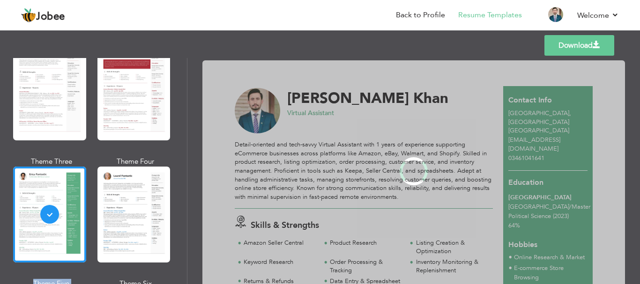
click at [128, 222] on div "Professional Themes Theme One Theme Two Theme Three Theme Four" at bounding box center [320, 171] width 640 height 226
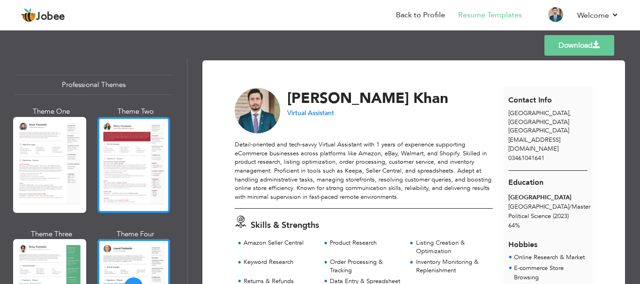
scroll to position [0, 0]
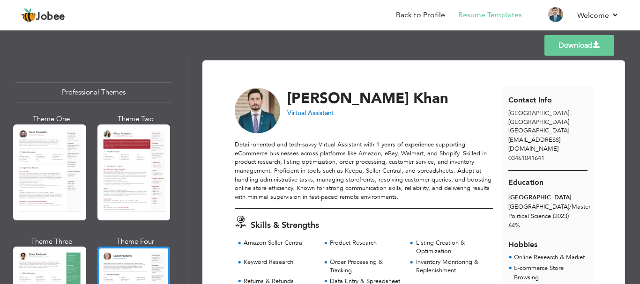
click at [576, 39] on link "Download" at bounding box center [579, 45] width 70 height 21
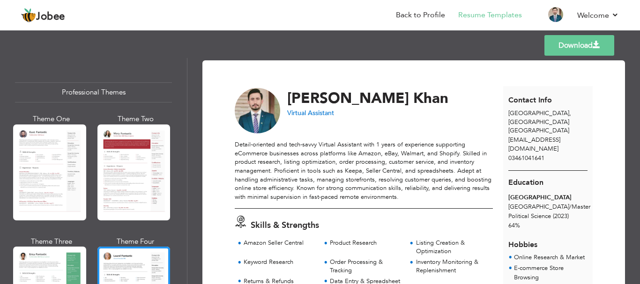
click at [576, 39] on link "Download" at bounding box center [579, 45] width 70 height 21
